Goal: Task Accomplishment & Management: Manage account settings

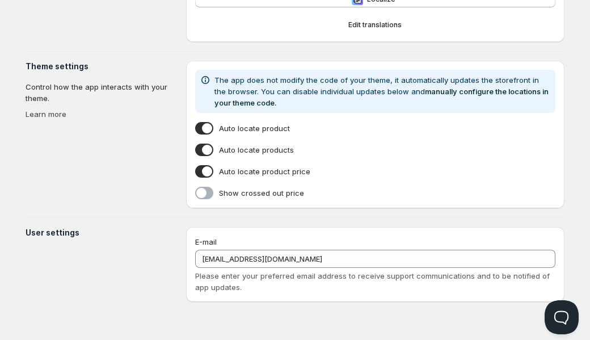
type input "Motion"
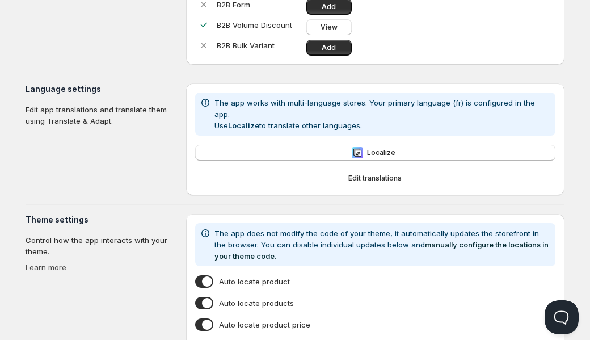
scroll to position [301, 0]
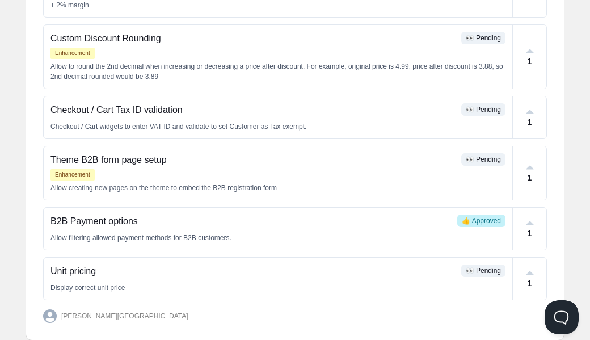
scroll to position [506, 0]
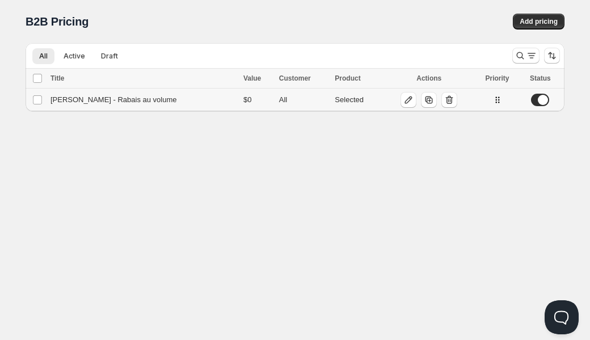
click at [93, 103] on div "[PERSON_NAME] - Rabais au volume" at bounding box center [144, 99] width 186 height 11
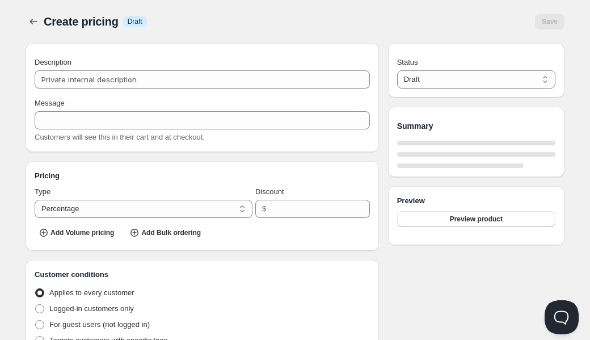
type input "[PERSON_NAME] - Rabais au volume"
type input "[PERSON_NAME]"
select select "2"
type input "0"
radio input "true"
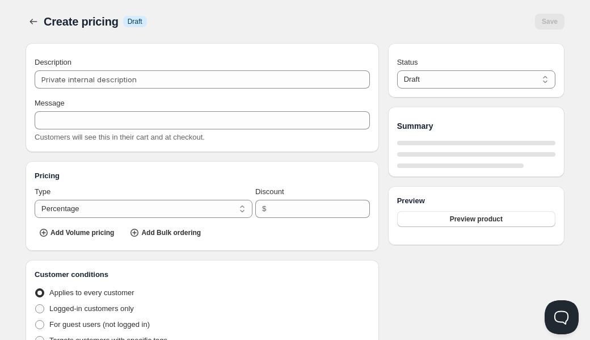
radio input "true"
select select "1"
select select "$"
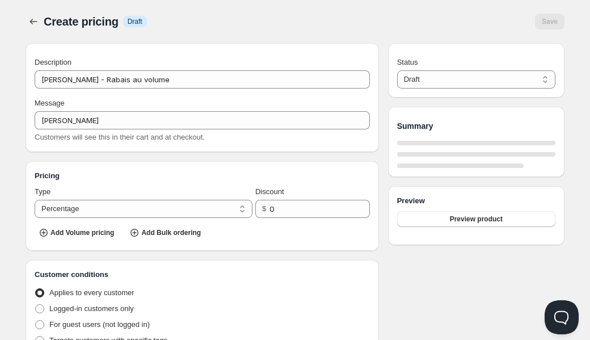
select select "$"
select select "2"
